Goal: Transaction & Acquisition: Purchase product/service

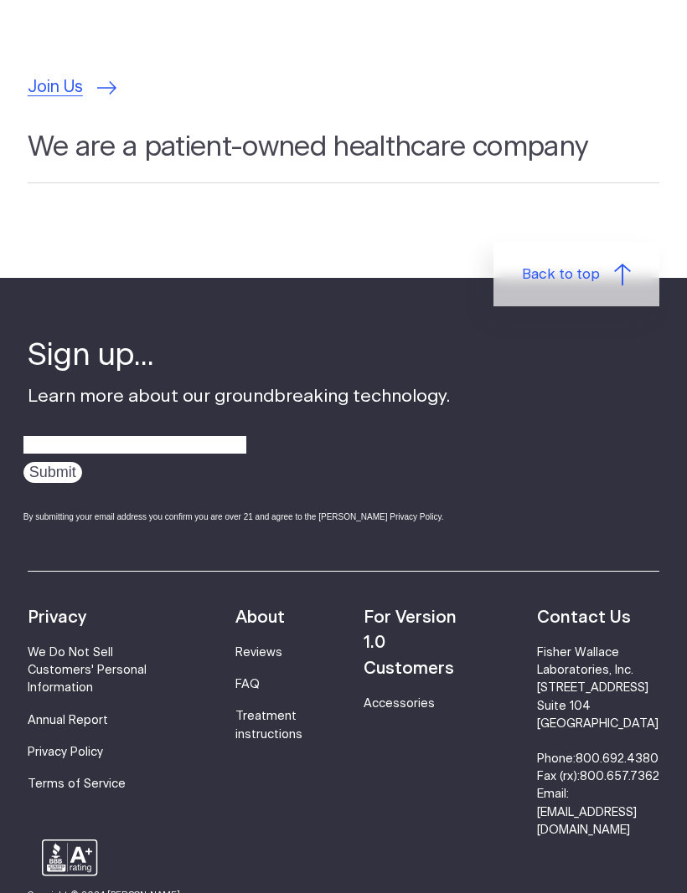
scroll to position [5186, 0]
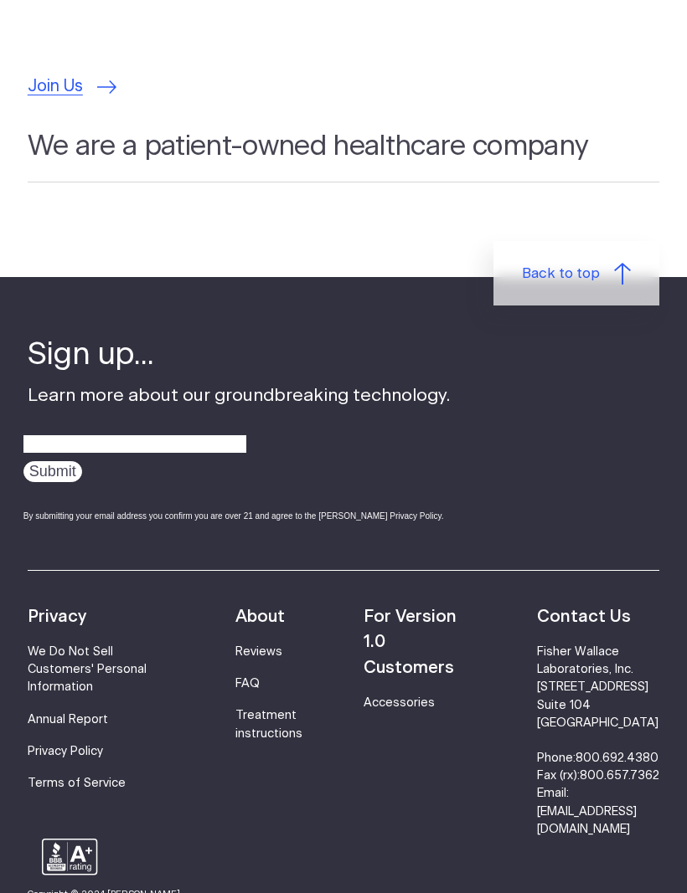
click at [379, 698] on link "Accessories" at bounding box center [398, 704] width 71 height 12
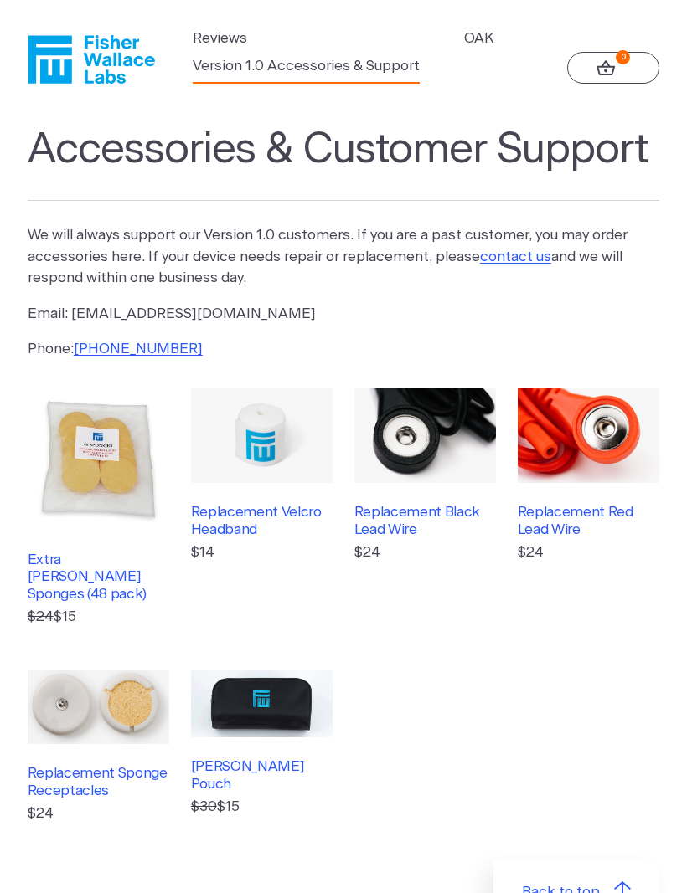
click at [72, 570] on h3 "Extra [PERSON_NAME] Sponges (48 pack)" at bounding box center [99, 577] width 142 height 51
click at [387, 519] on h3 "Replacement Black Lead Wire" at bounding box center [425, 521] width 142 height 34
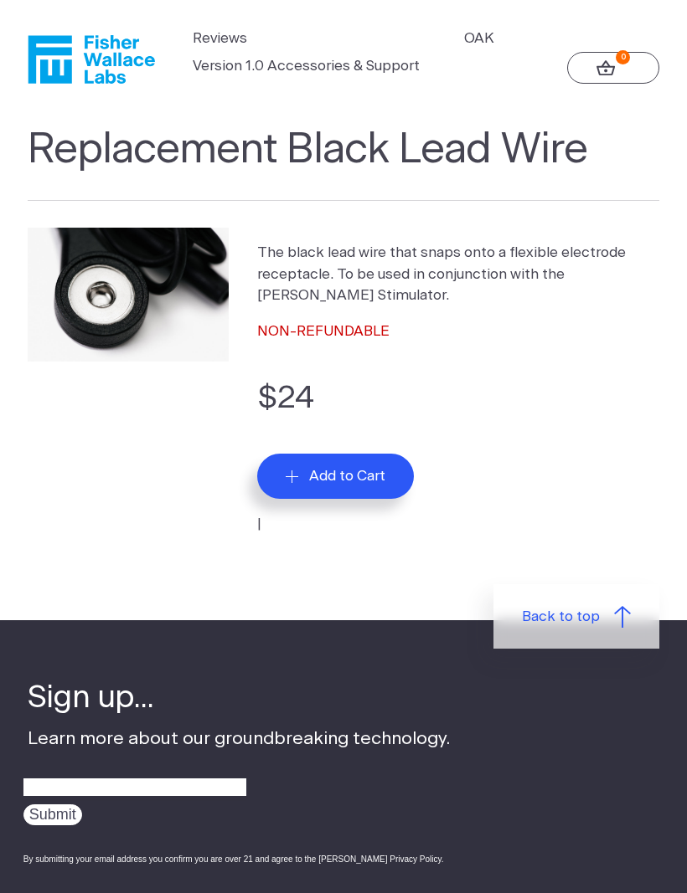
click at [340, 478] on span "Add to Cart" at bounding box center [347, 476] width 76 height 17
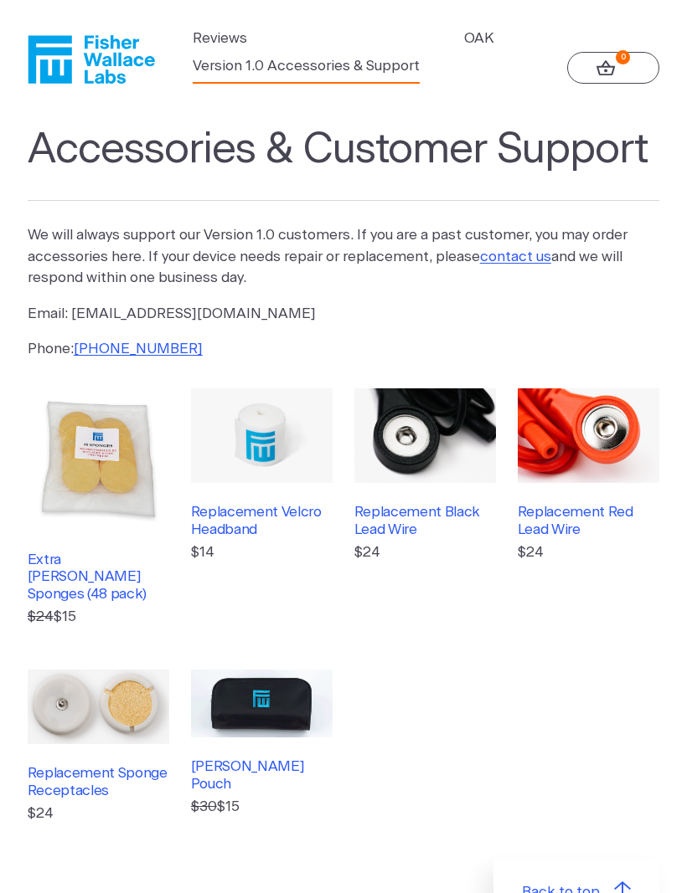
click at [550, 524] on h3 "Replacement Red Lead Wire" at bounding box center [588, 521] width 142 height 34
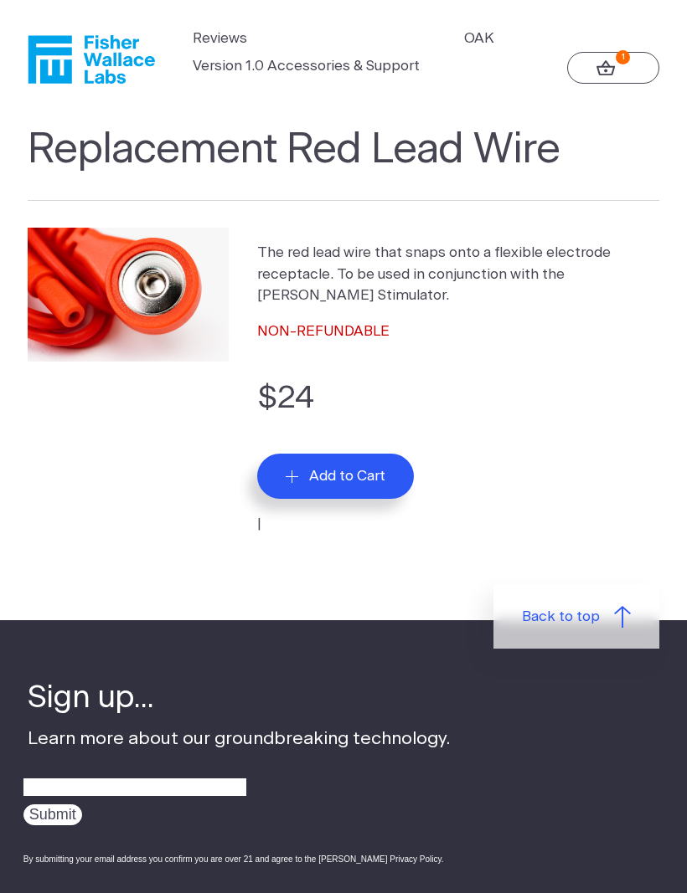
click at [342, 474] on span "Add to Cart" at bounding box center [347, 476] width 76 height 17
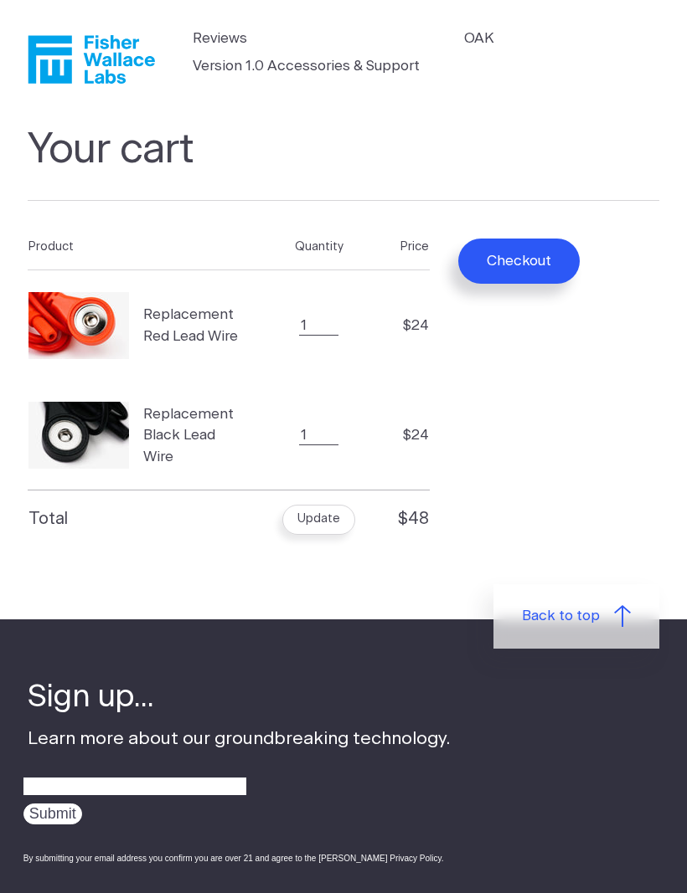
click at [509, 256] on button "Checkout" at bounding box center [518, 261] width 121 height 45
